Goal: Transaction & Acquisition: Purchase product/service

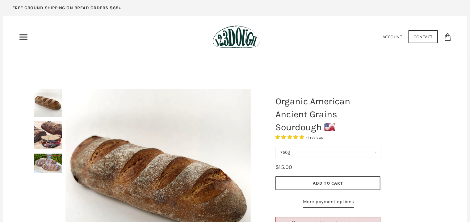
click at [54, 145] on div at bounding box center [158, 182] width 216 height 216
click at [54, 137] on div at bounding box center [158, 182] width 216 height 216
click at [48, 163] on img at bounding box center [48, 163] width 28 height 19
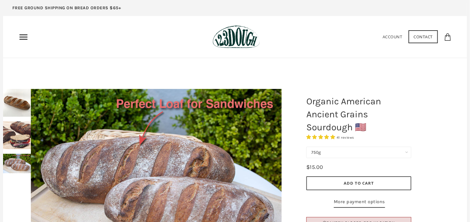
click at [18, 138] on div at bounding box center [156, 177] width 282 height 207
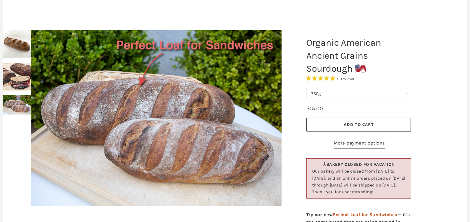
scroll to position [59, 0]
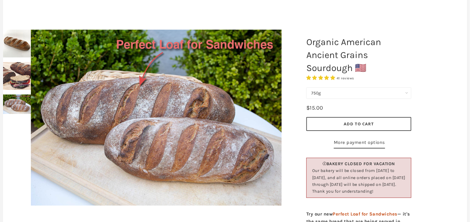
click at [19, 87] on div at bounding box center [156, 117] width 282 height 207
click at [13, 78] on img at bounding box center [17, 76] width 28 height 28
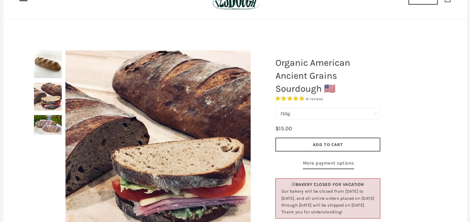
scroll to position [37, 0]
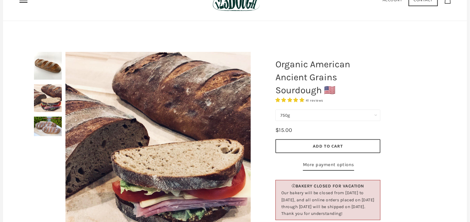
click at [322, 103] on span "41 reviews" at bounding box center [315, 101] width 18 height 4
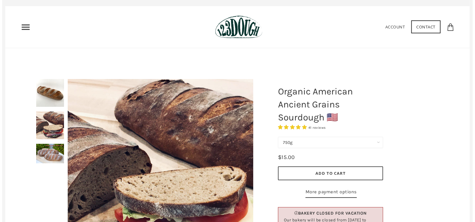
scroll to position [0, 0]
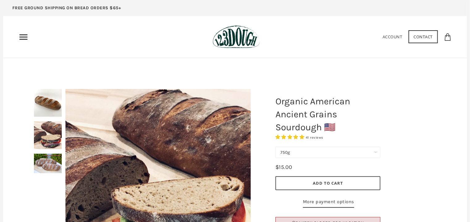
click at [24, 39] on icon "Primary" at bounding box center [24, 37] width 10 height 10
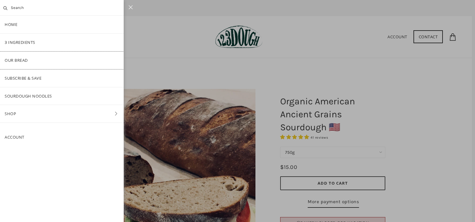
click at [19, 62] on link "Our Bread" at bounding box center [62, 61] width 124 height 18
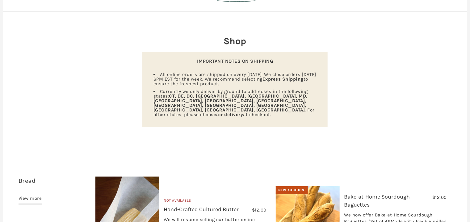
scroll to position [92, 0]
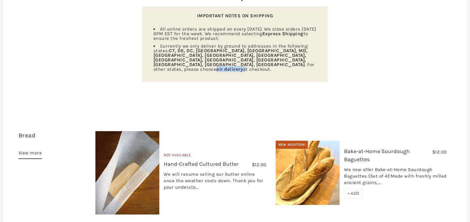
drag, startPoint x: 266, startPoint y: 113, endPoint x: 307, endPoint y: 115, distance: 41.1
click at [307, 72] on span "Currently we only deliver by ground to addresses in the following states: [GEOG…" at bounding box center [234, 57] width 161 height 29
click at [317, 72] on ul "All online orders are shipped on every [DATE]. We close orders [DATE] 6PM EST f…" at bounding box center [235, 49] width 171 height 45
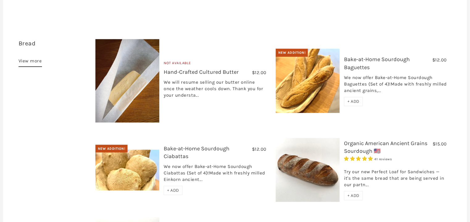
scroll to position [230, 0]
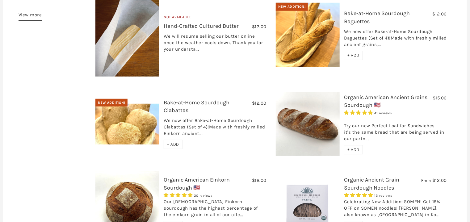
click at [378, 28] on h3 "Bake-at-Home Sourdough Baguettes" at bounding box center [395, 19] width 103 height 19
click at [378, 24] on link "Bake-at-Home Sourdough Baguettes" at bounding box center [377, 17] width 66 height 15
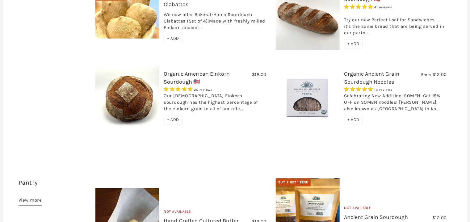
scroll to position [322, 0]
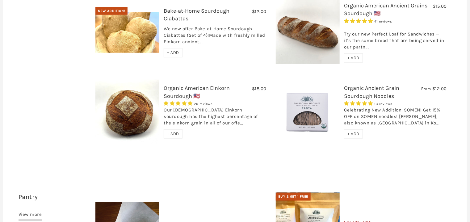
click at [217, 22] on link "Bake-at-Home Sourdough Ciabattas" at bounding box center [197, 14] width 66 height 15
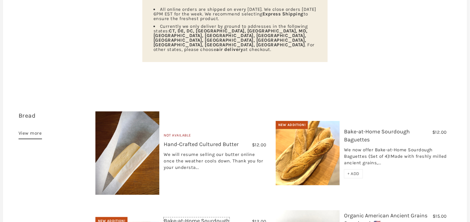
scroll to position [0, 0]
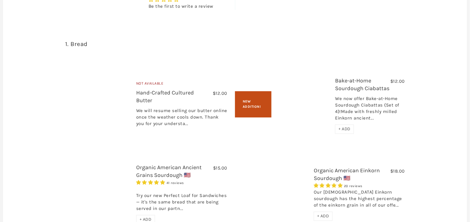
scroll to position [644, 0]
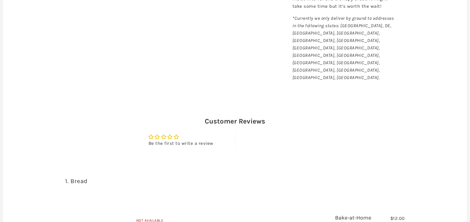
scroll to position [552, 0]
